Goal: Register for event/course

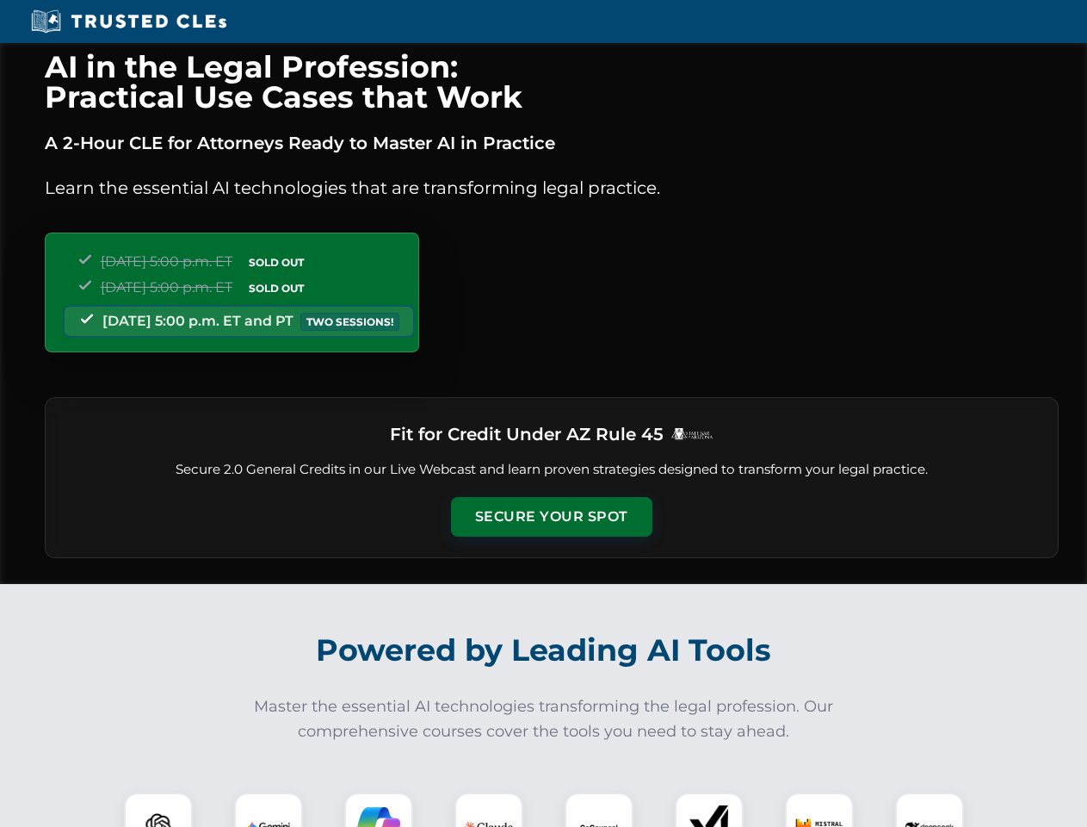
click at [551, 517] on button "Secure Your Spot" at bounding box center [551, 517] width 201 height 40
click at [158, 809] on img at bounding box center [158, 827] width 50 height 50
click at [269, 809] on img at bounding box center [268, 826] width 43 height 43
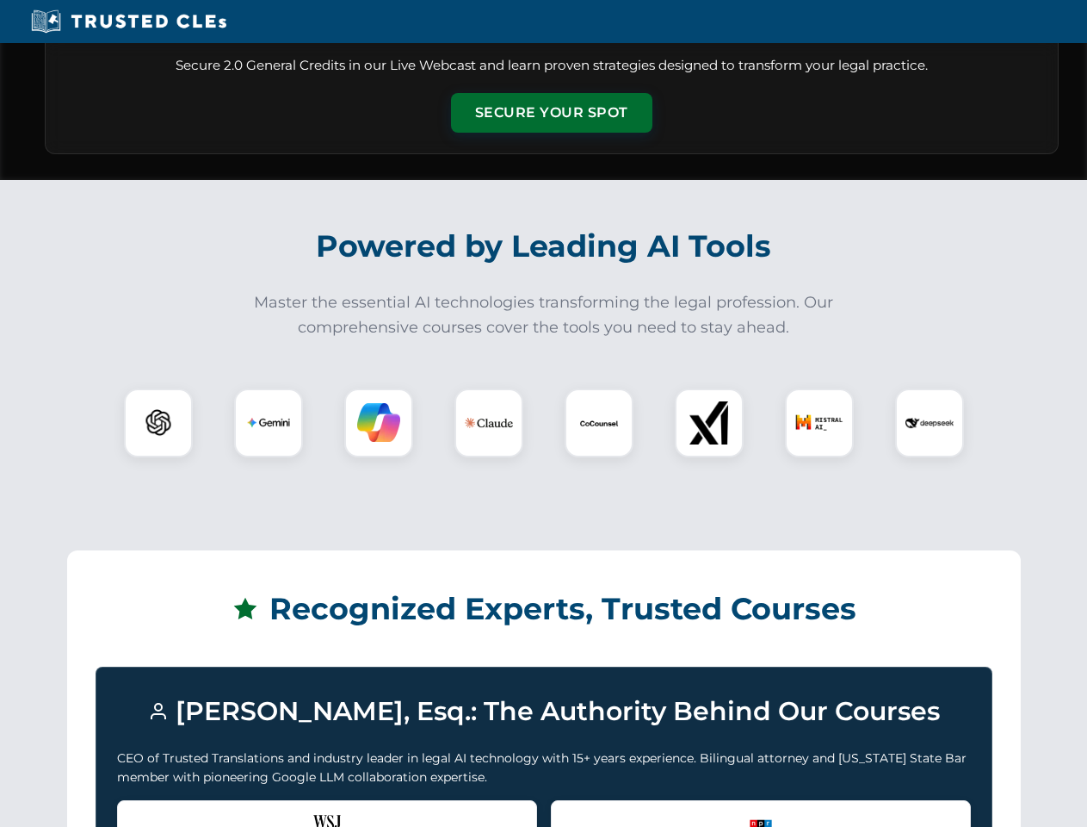
click at [379, 809] on div "Recognized by the WSJ [PERSON_NAME] was featured for his expertise in AI legal …" at bounding box center [327, 834] width 420 height 69
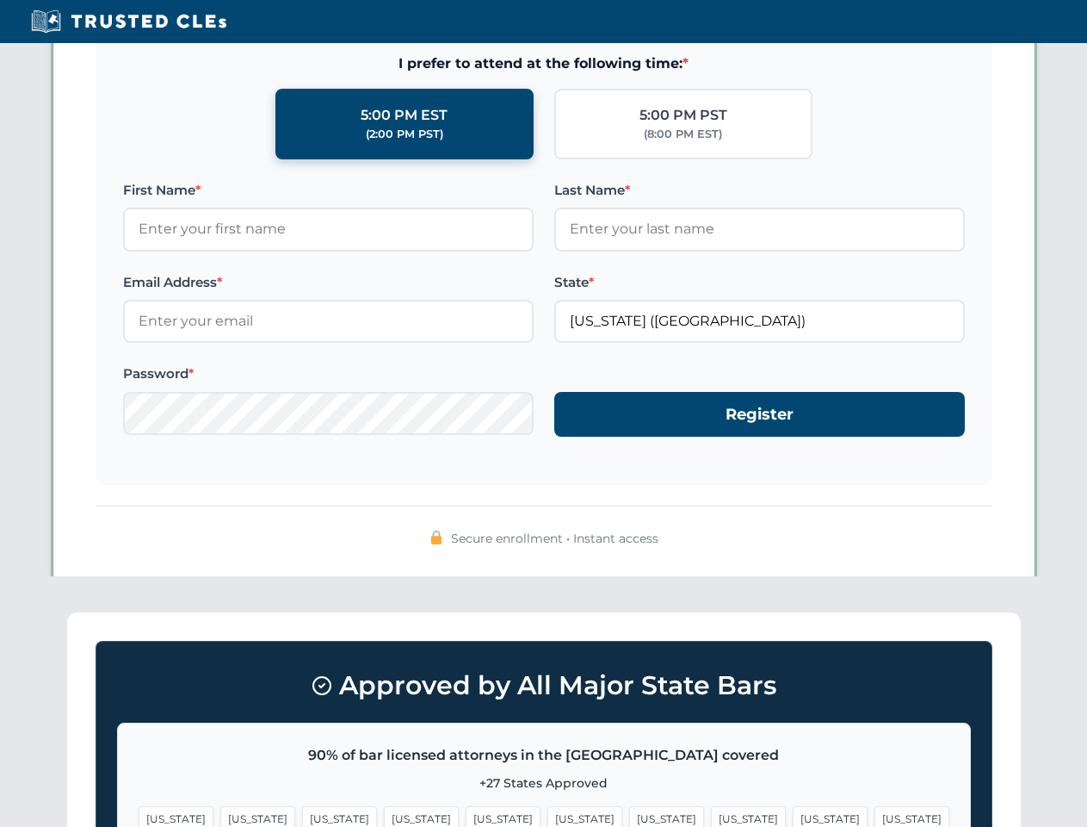
click at [793, 809] on span "[US_STATE]" at bounding box center [830, 818] width 75 height 25
